Goal: Task Accomplishment & Management: Use online tool/utility

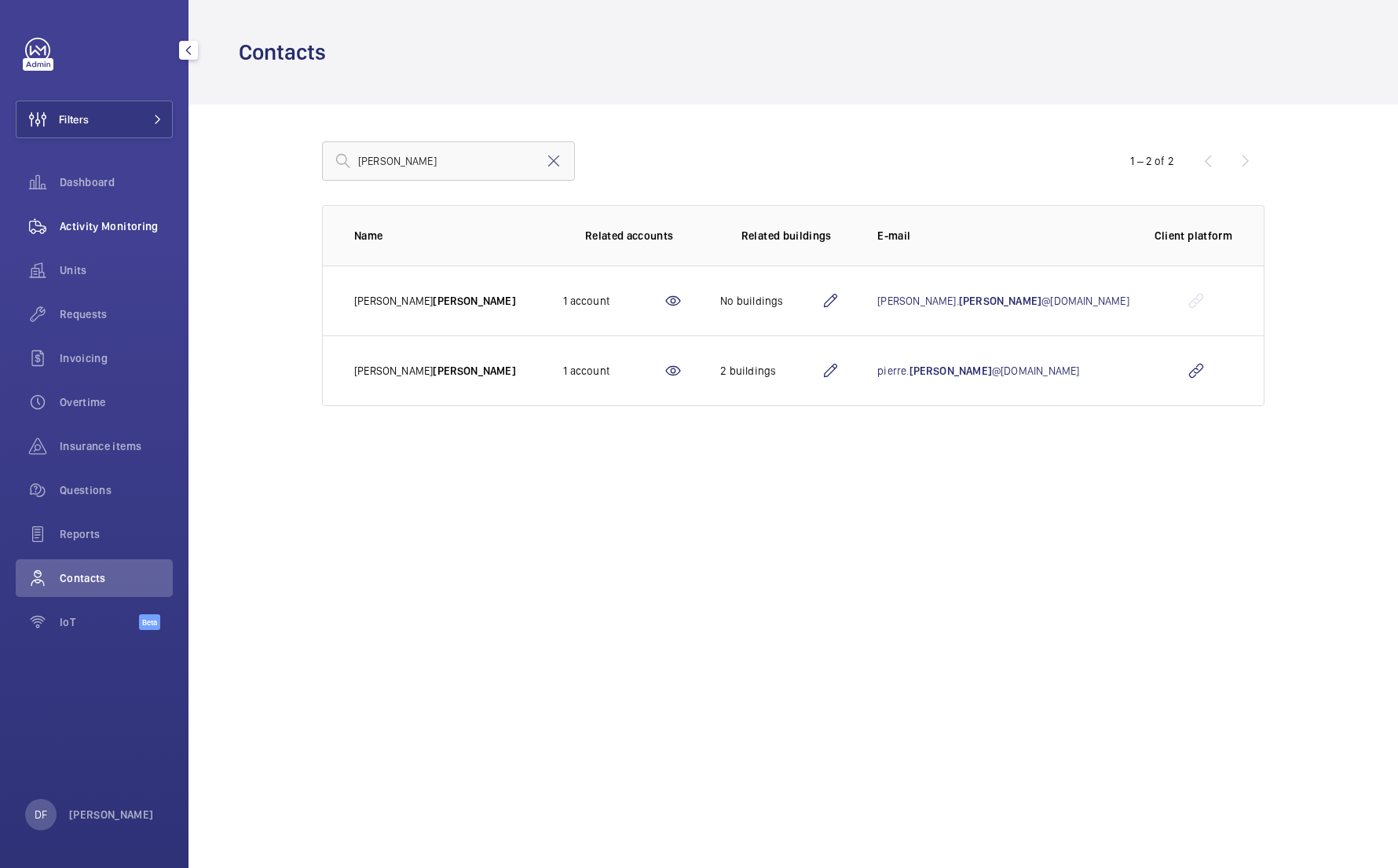
click at [150, 225] on span "Activity Monitoring" at bounding box center [116, 226] width 113 height 15
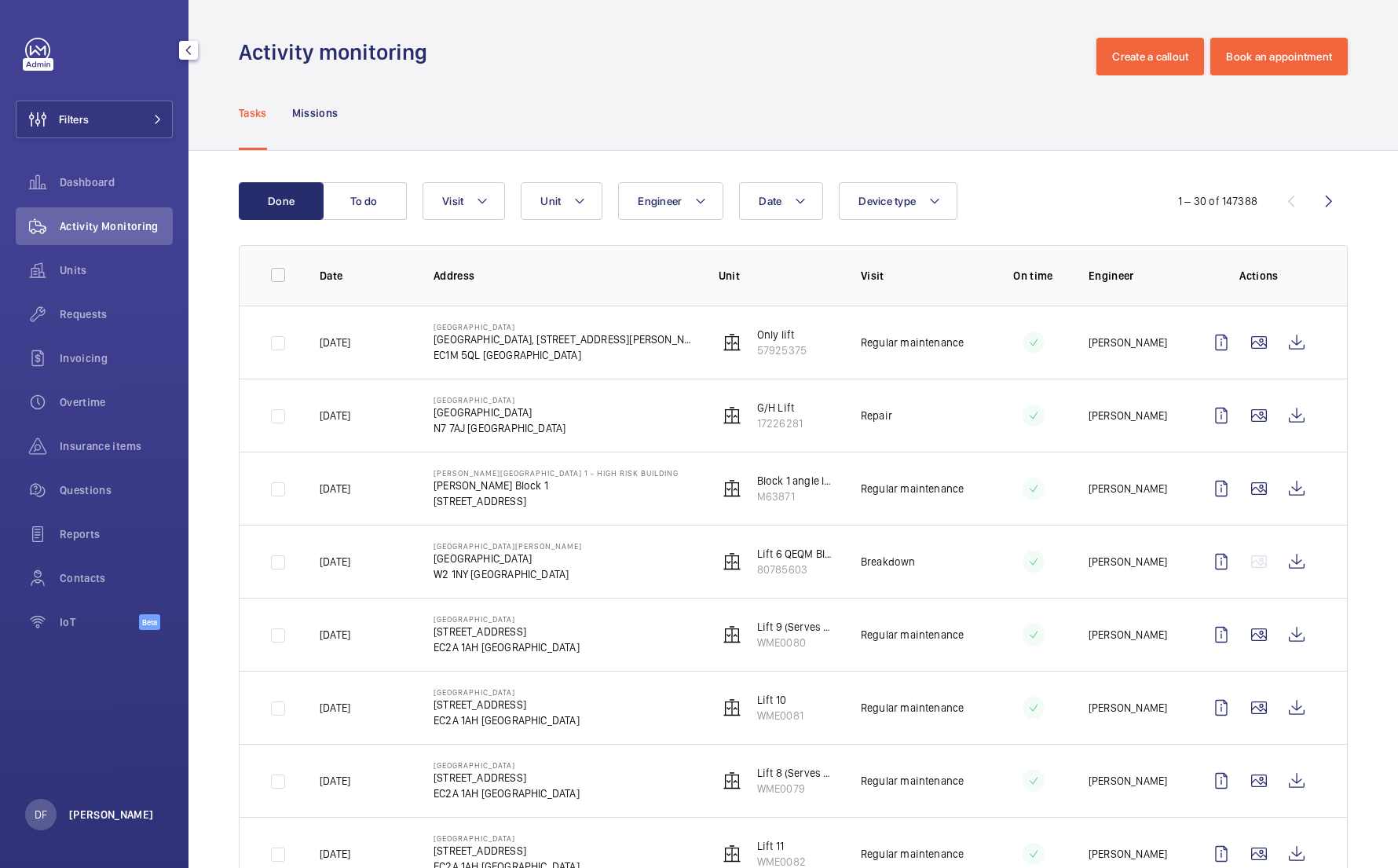
click at [107, 822] on p "[PERSON_NAME]" at bounding box center [111, 814] width 85 height 15
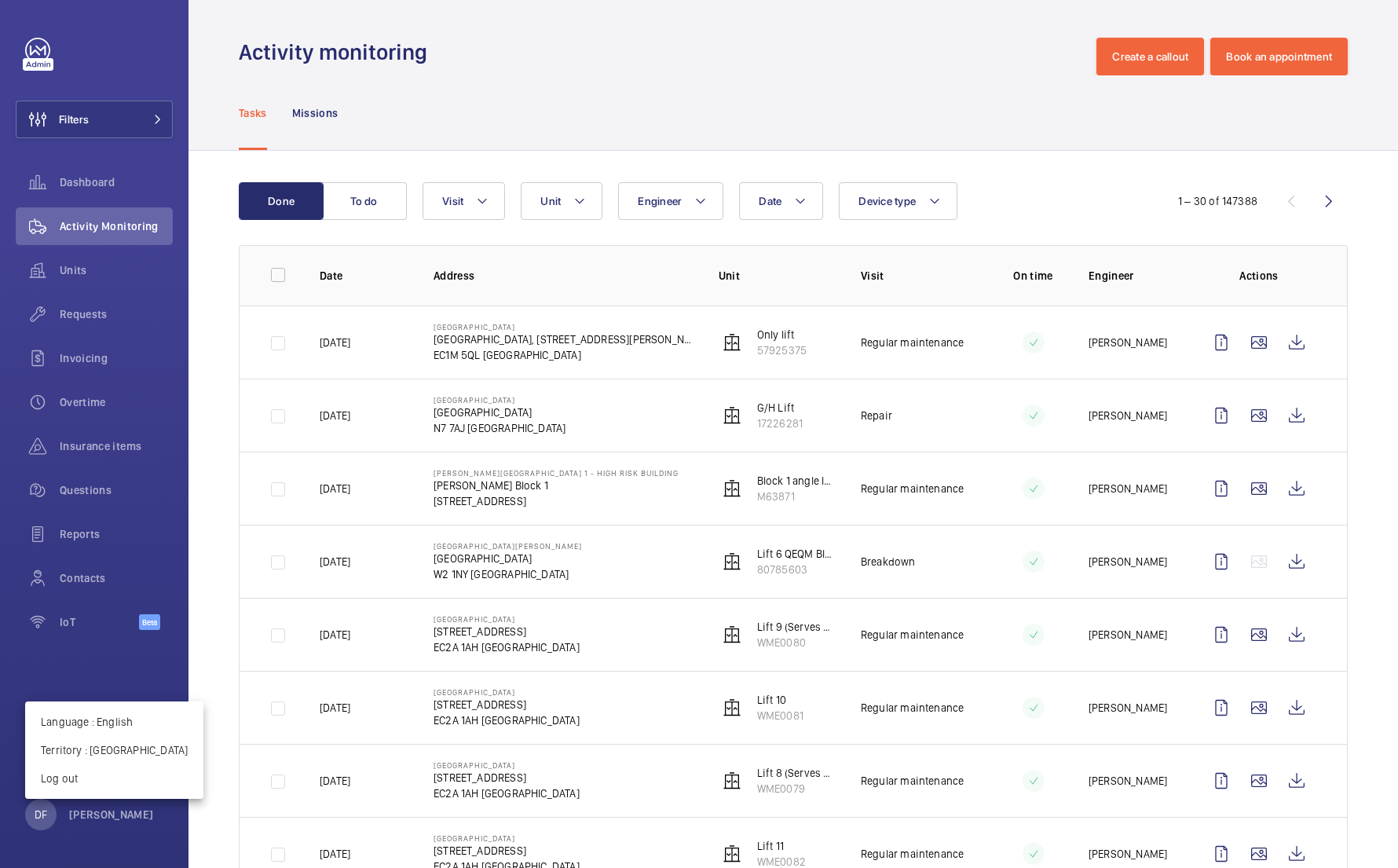
click at [536, 197] on div at bounding box center [699, 434] width 1398 height 868
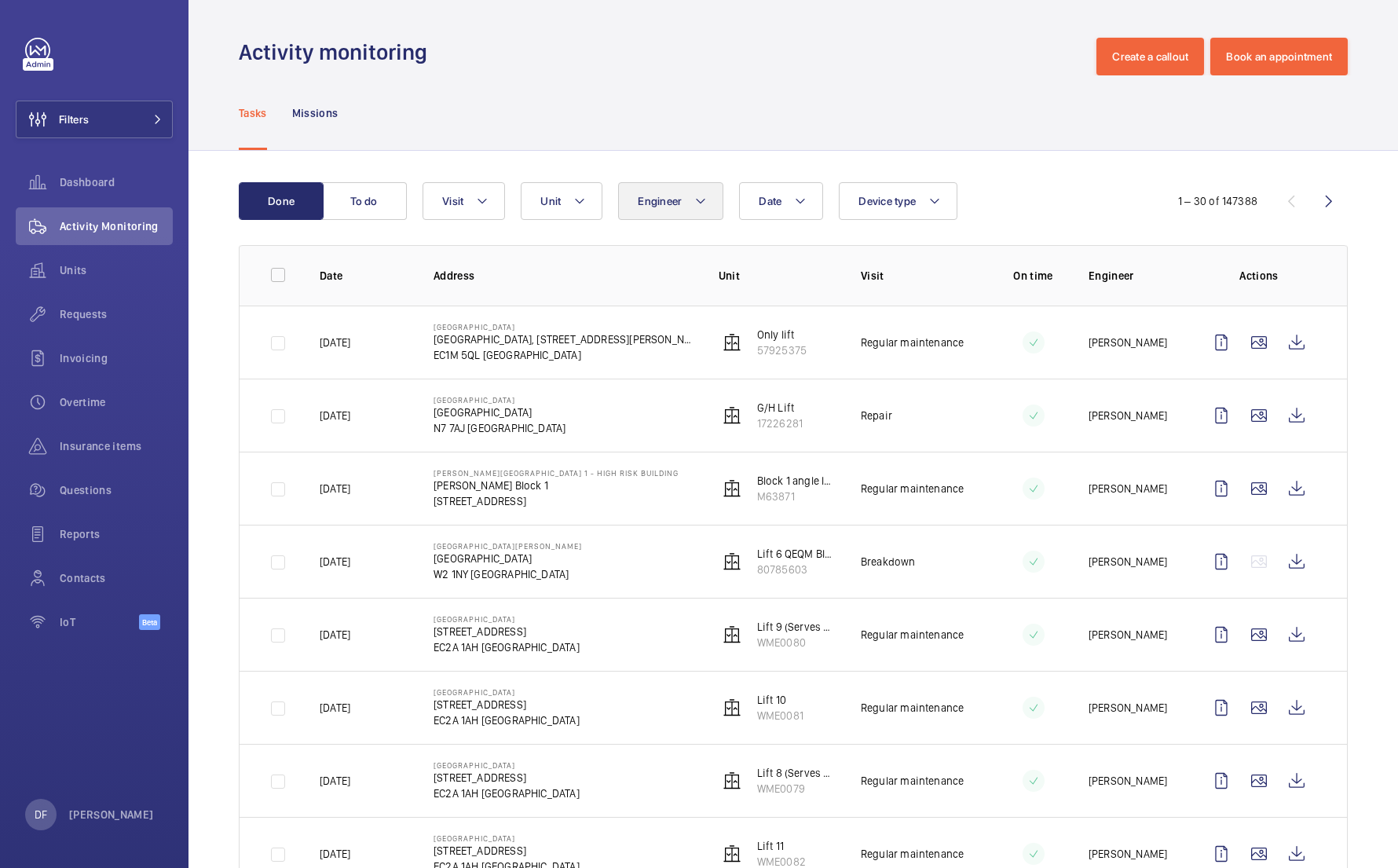
click at [646, 202] on span "Engineer" at bounding box center [660, 201] width 44 height 13
type input "lewi"
click at [759, 346] on span "[PERSON_NAME]" at bounding box center [768, 345] width 216 height 15
click at [658, 346] on input "[PERSON_NAME]" at bounding box center [641, 345] width 32 height 32
checkbox input "true"
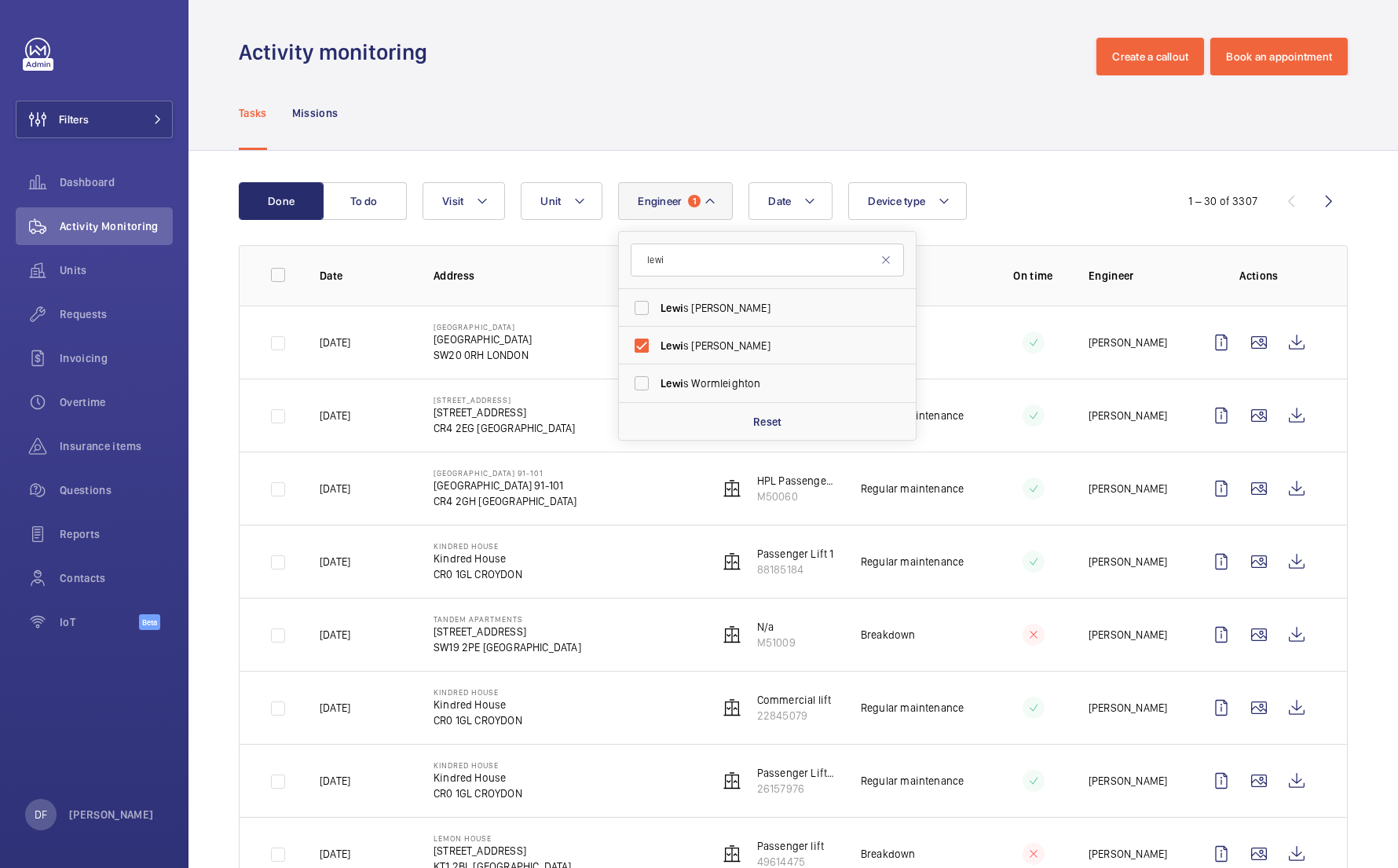
click at [634, 120] on div "Tasks Missions" at bounding box center [794, 112] width 1109 height 74
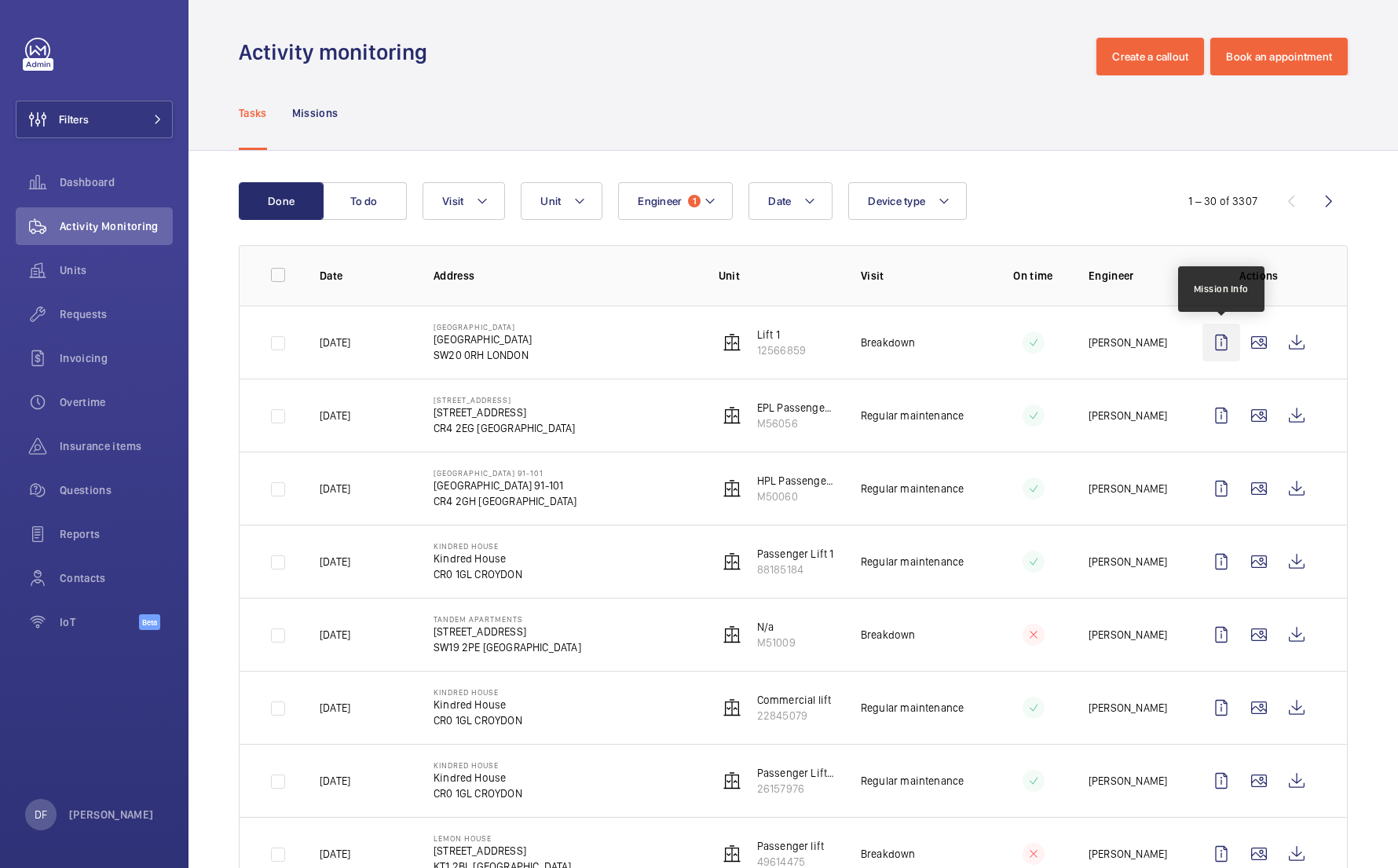
click at [1220, 340] on wm-front-icon-button at bounding box center [1221, 342] width 38 height 38
click at [1258, 344] on wm-front-icon-button at bounding box center [1259, 342] width 38 height 38
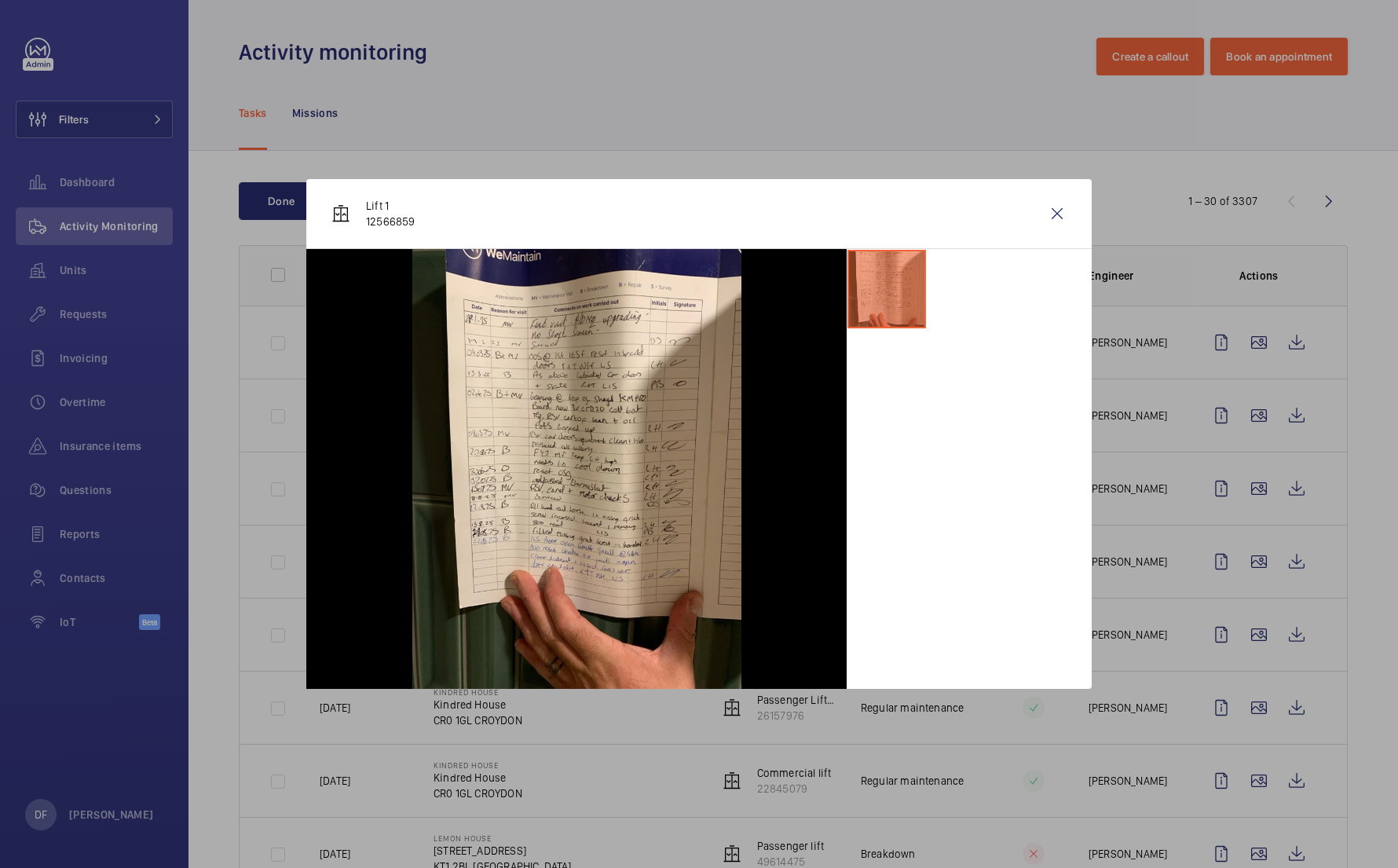
click at [1272, 345] on div at bounding box center [699, 434] width 1398 height 868
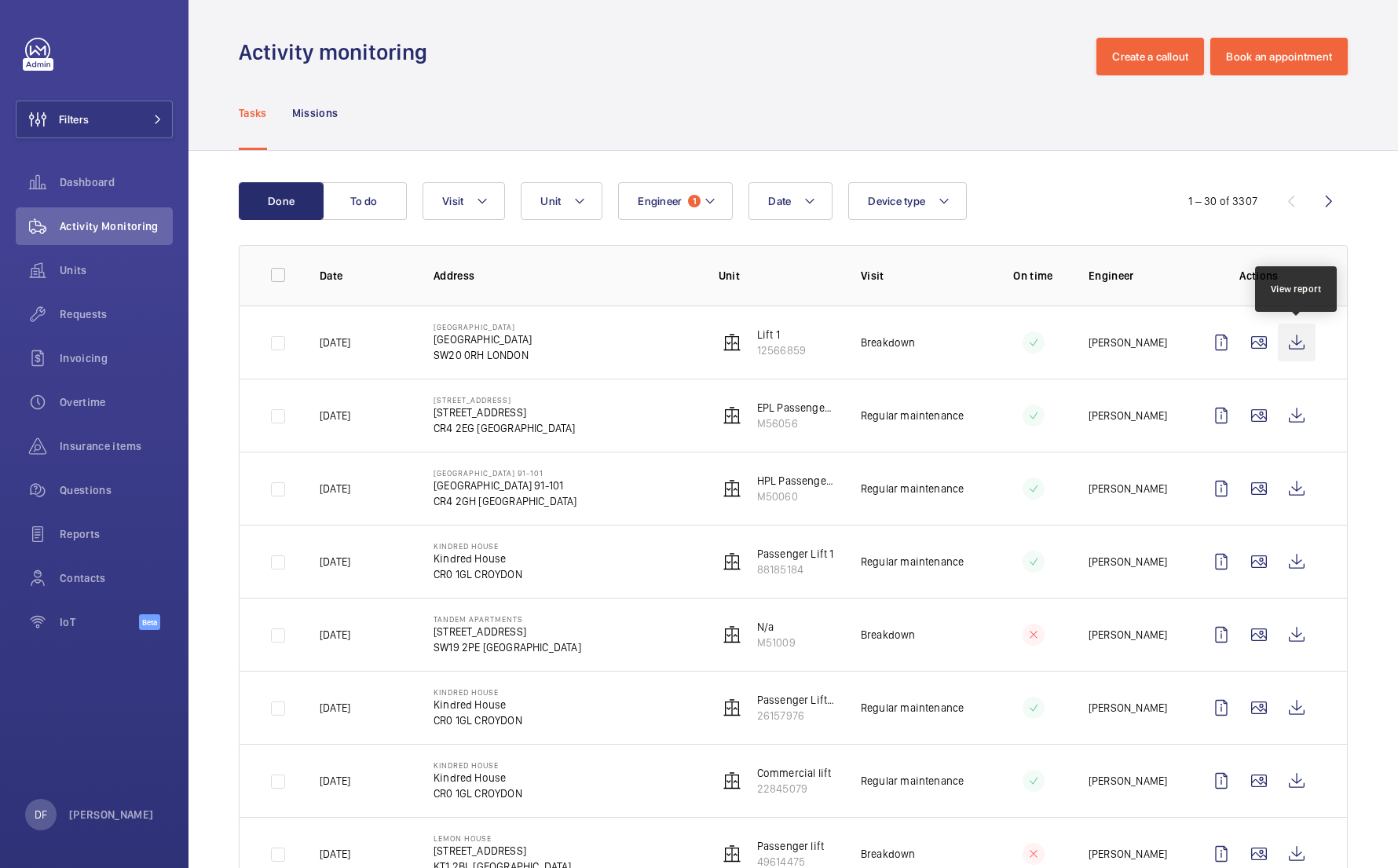
click at [1287, 345] on wm-front-icon-button at bounding box center [1297, 342] width 38 height 38
click at [1220, 348] on wm-front-icon-button at bounding box center [1221, 342] width 38 height 38
